Goal: Task Accomplishment & Management: Manage account settings

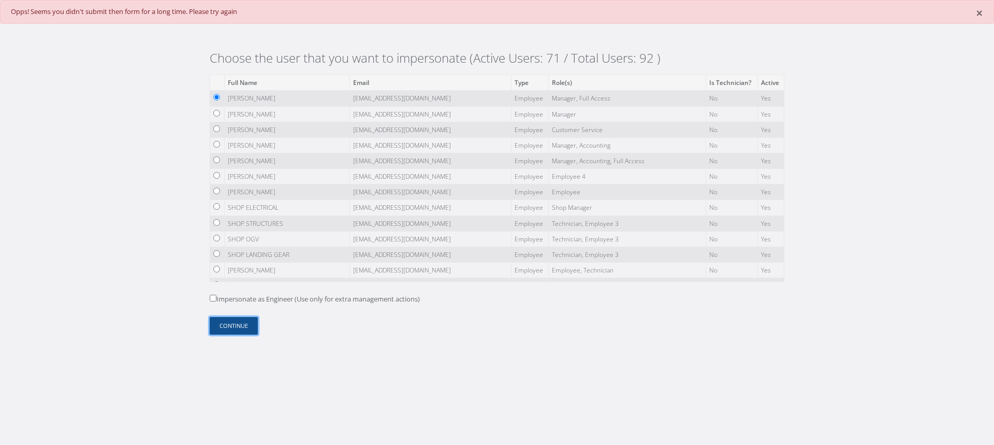
click at [225, 325] on button "Continue" at bounding box center [234, 326] width 48 height 18
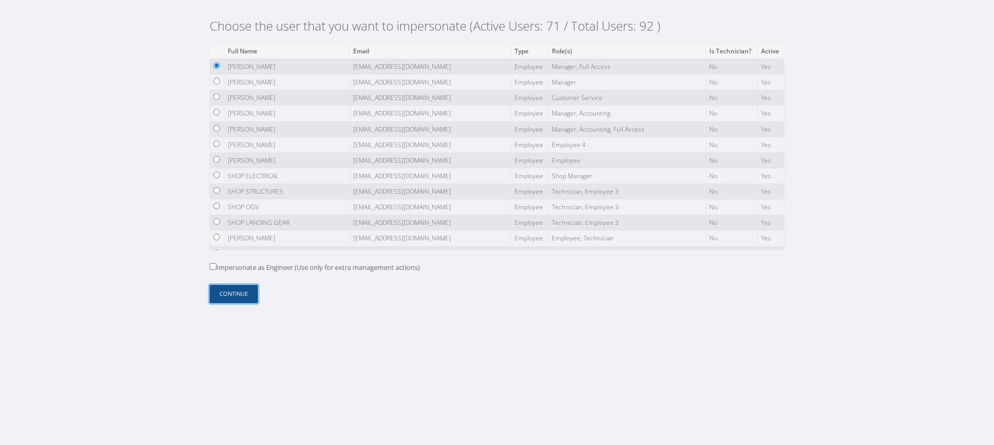
click at [227, 293] on button "Continue" at bounding box center [234, 294] width 48 height 18
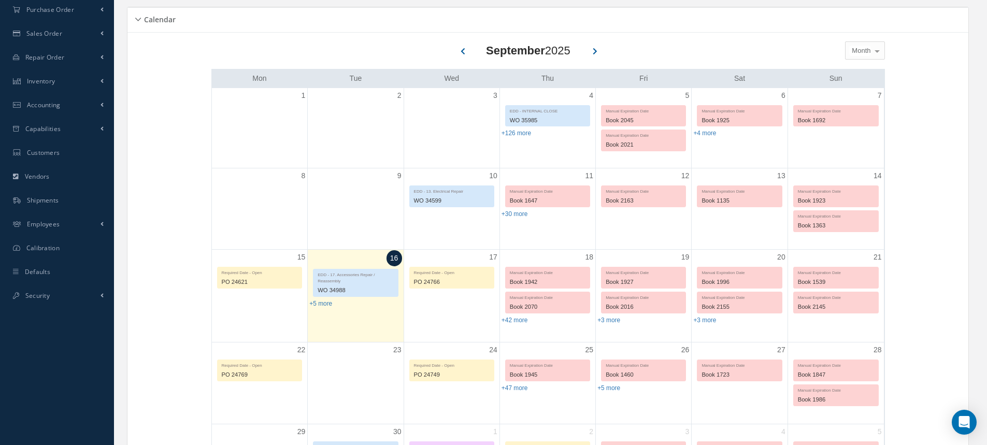
scroll to position [155, 0]
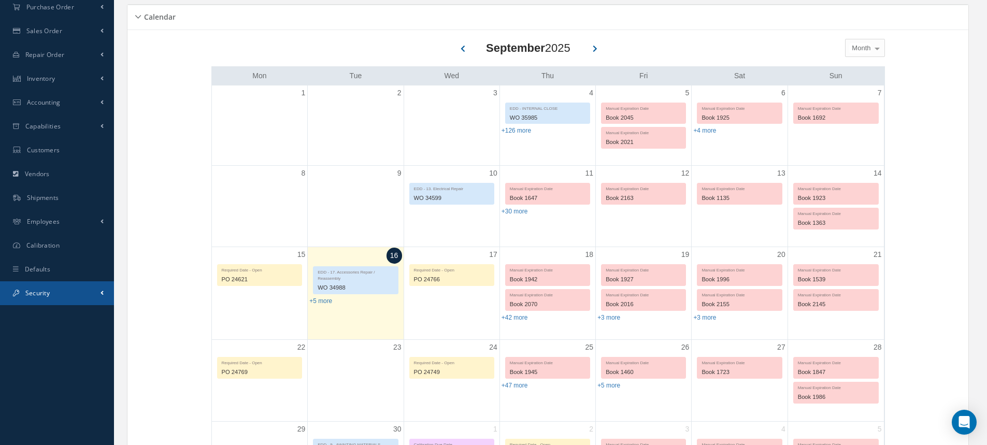
click at [66, 295] on link "Security" at bounding box center [57, 293] width 114 height 24
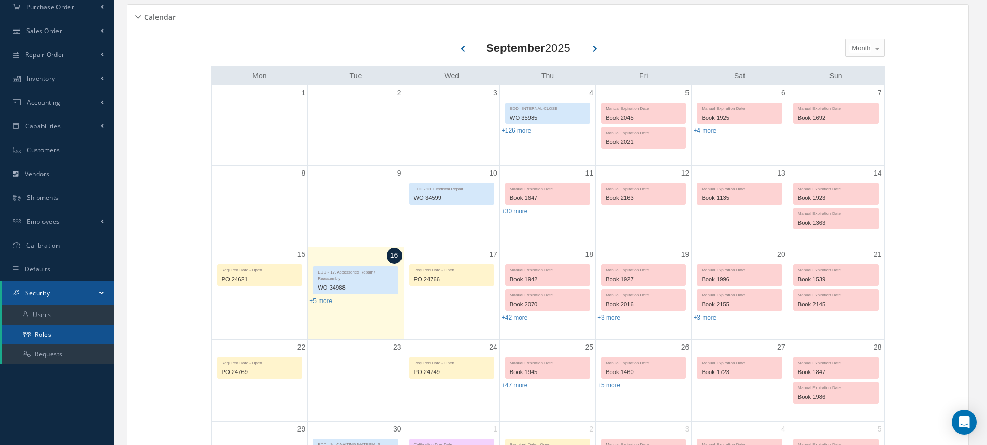
click at [77, 332] on link "Roles" at bounding box center [58, 335] width 112 height 20
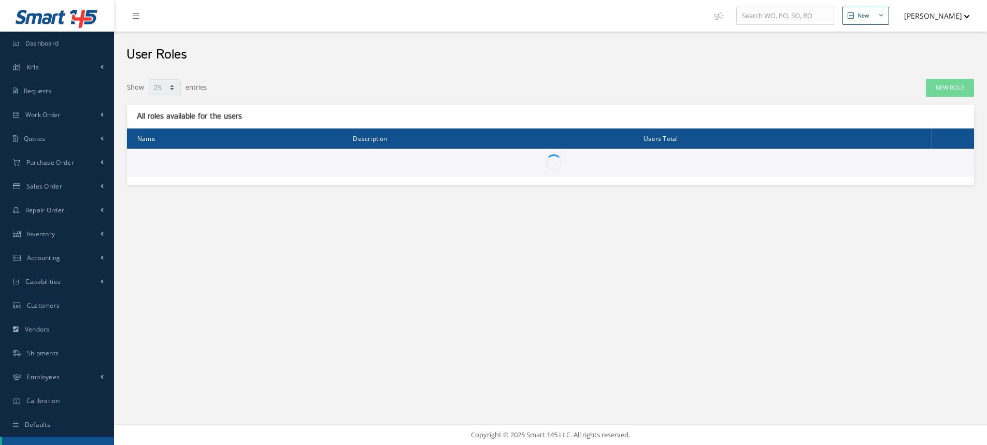
select select "25"
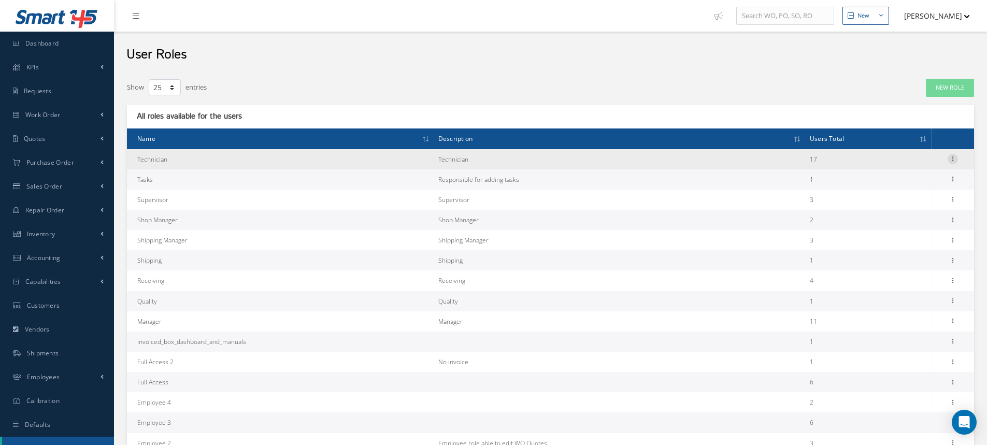
click at [950, 161] on icon at bounding box center [952, 158] width 10 height 8
click at [891, 182] on link "Permissions" at bounding box center [905, 178] width 82 height 13
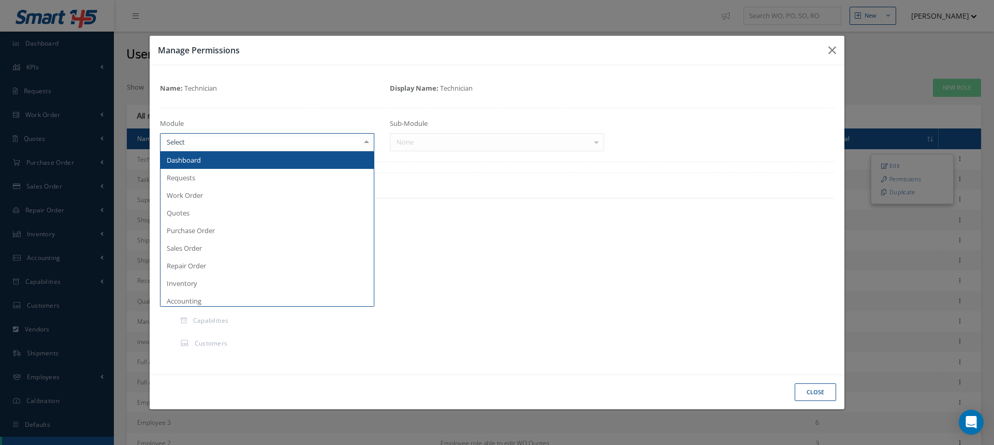
click at [235, 148] on div at bounding box center [267, 142] width 214 height 19
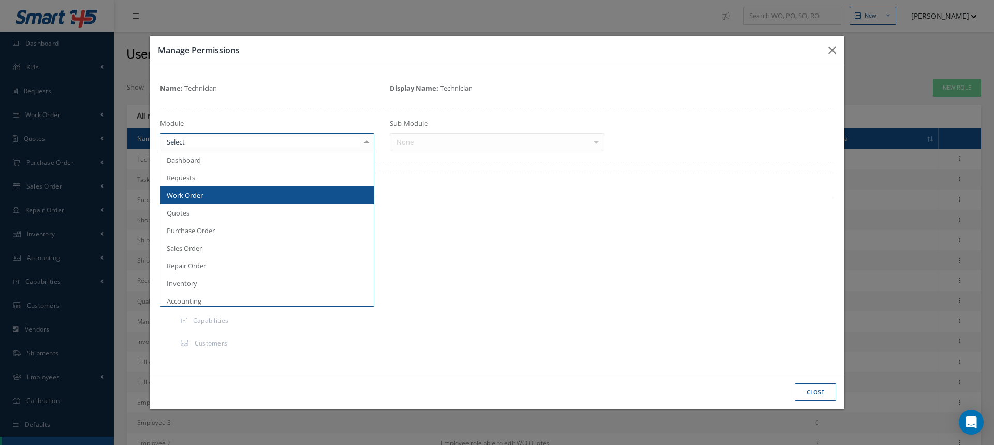
click at [197, 197] on span "Work Order" at bounding box center [185, 195] width 36 height 9
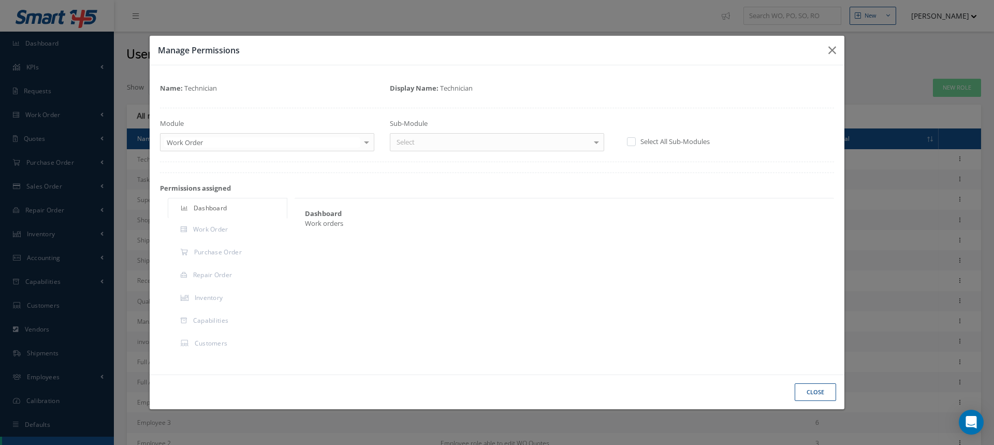
click at [425, 140] on div "Select" at bounding box center [497, 142] width 214 height 19
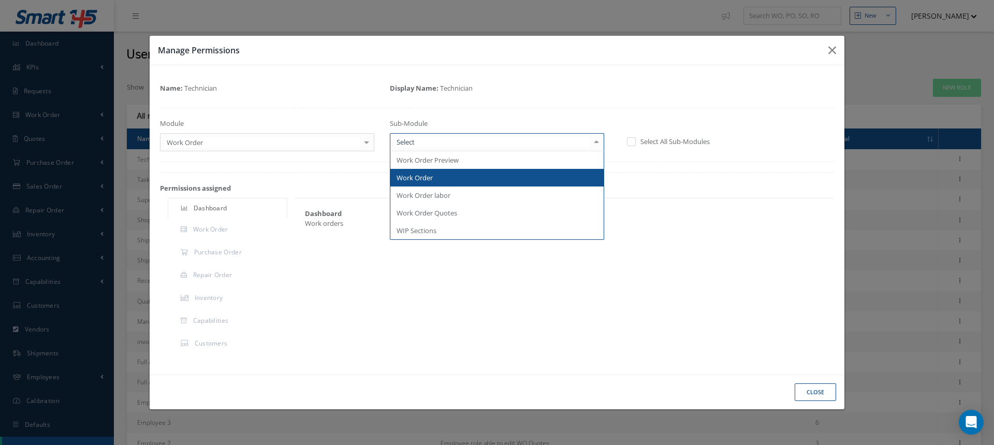
click at [417, 169] on span "Work Order" at bounding box center [497, 178] width 213 height 18
